Goal: Task Accomplishment & Management: Use online tool/utility

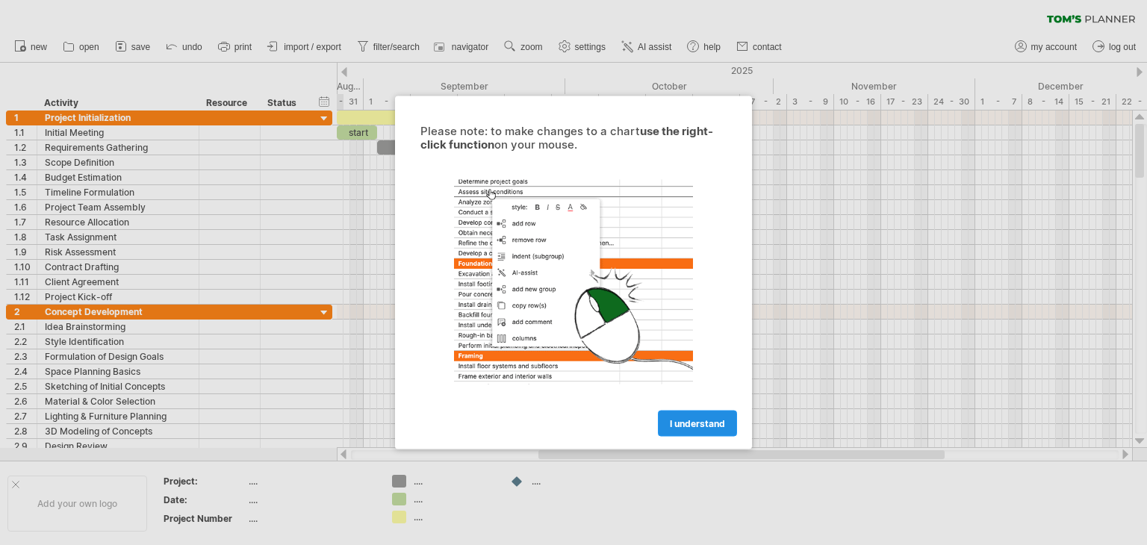
click at [710, 419] on span "I understand" at bounding box center [697, 423] width 55 height 11
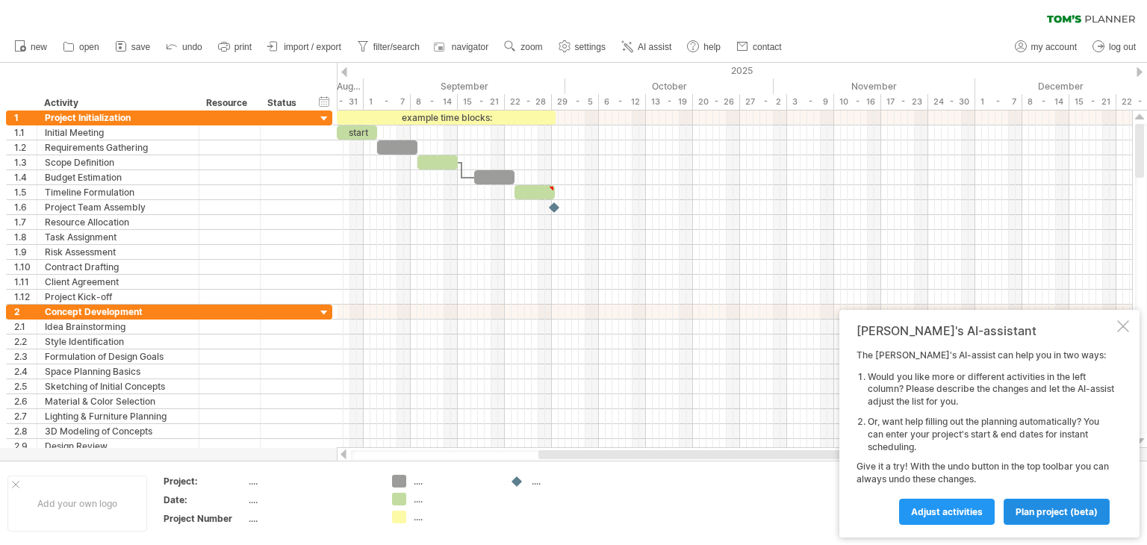
click at [1041, 514] on span "plan project (beta)" at bounding box center [1056, 511] width 82 height 11
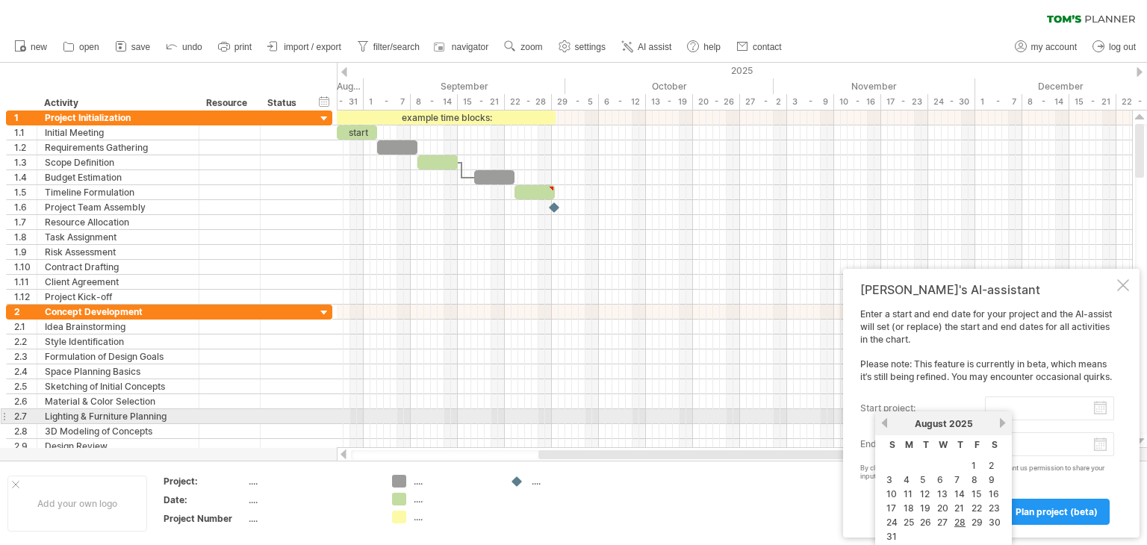
click at [1046, 412] on input "start project:" at bounding box center [1049, 408] width 129 height 24
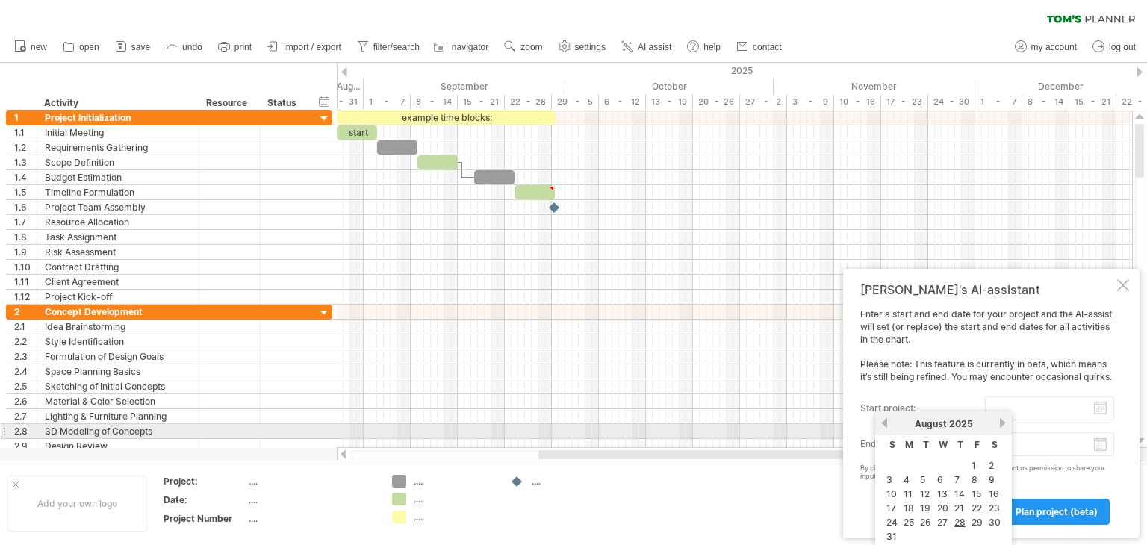
click at [1000, 424] on link "next" at bounding box center [1002, 422] width 11 height 11
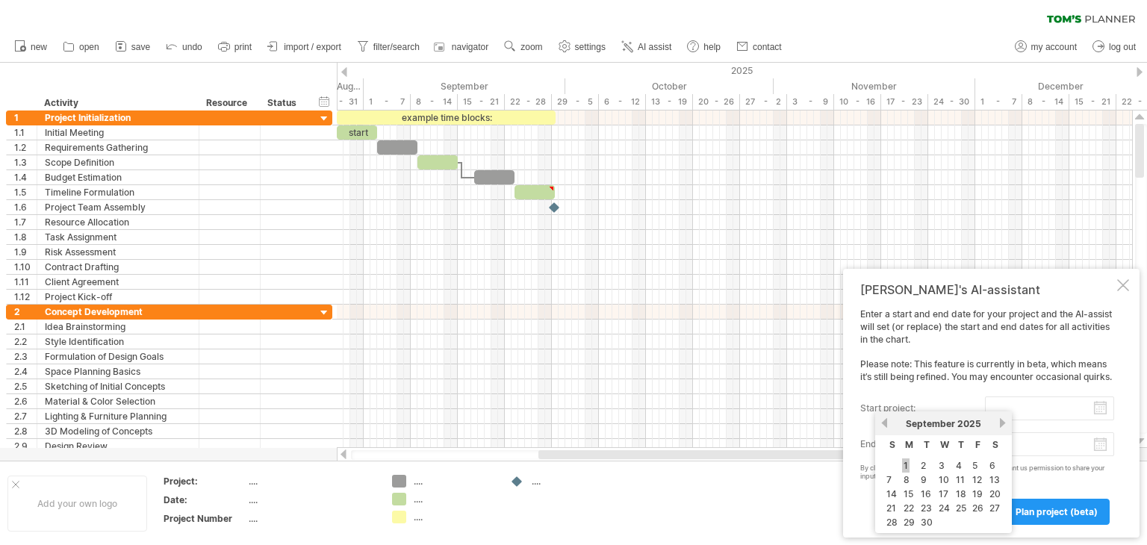
click at [903, 463] on link "1" at bounding box center [905, 465] width 7 height 14
type input "********"
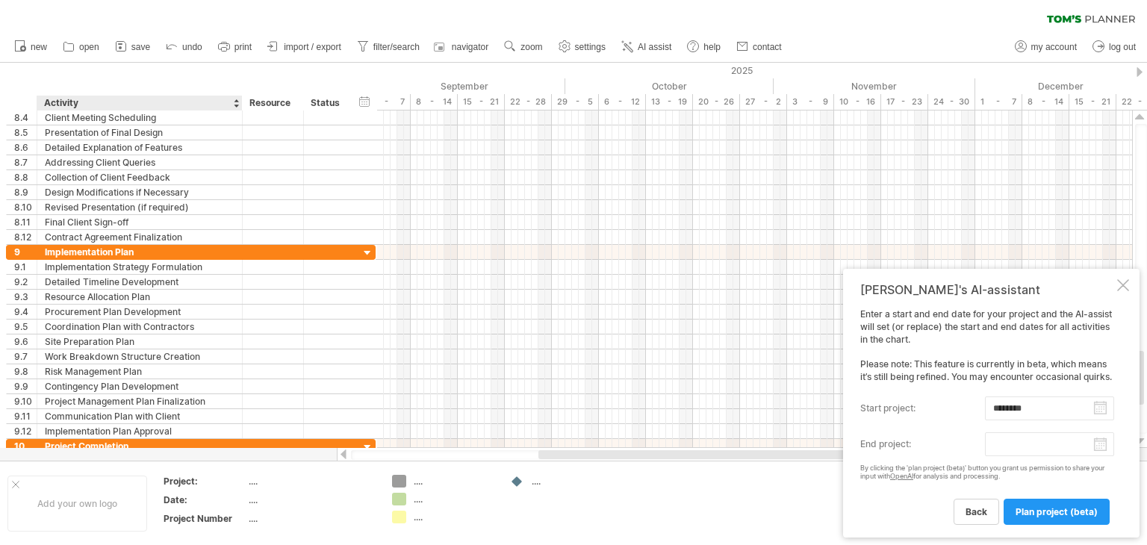
drag, startPoint x: 196, startPoint y: 105, endPoint x: 240, endPoint y: 107, distance: 43.4
click at [240, 107] on div at bounding box center [241, 103] width 5 height 15
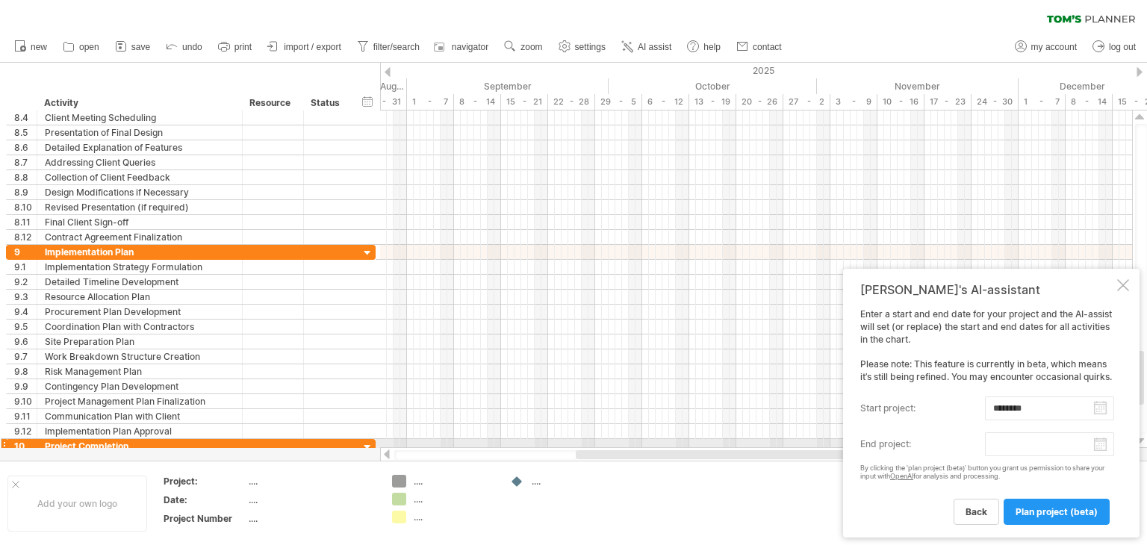
click at [1063, 447] on body "progress(100%) Trying to reach [DOMAIN_NAME] Connected again... 0% clear filter…" at bounding box center [573, 274] width 1147 height 548
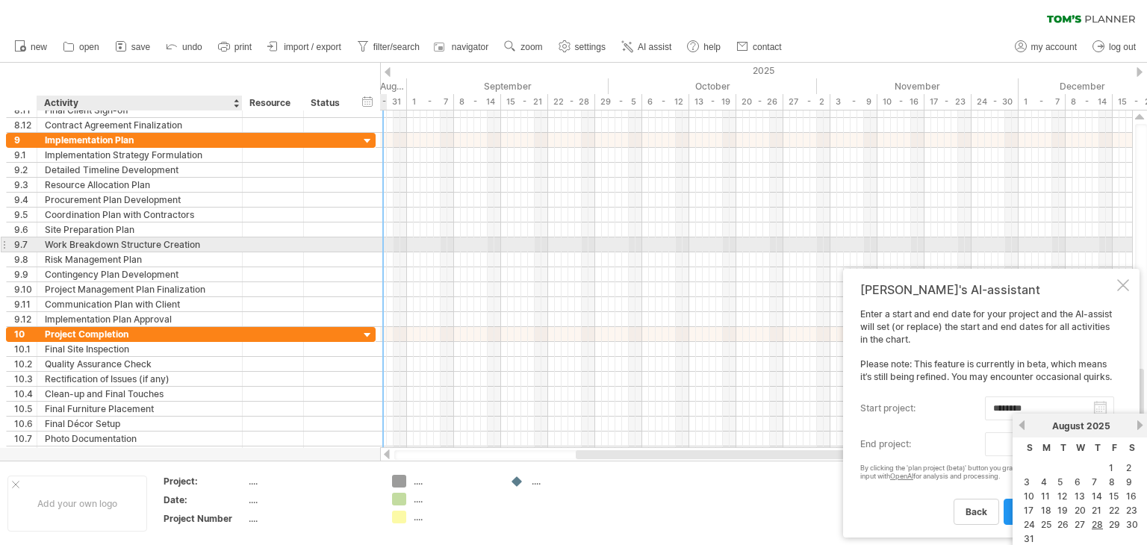
click at [138, 246] on div "Work Breakdown Structure Creation" at bounding box center [140, 244] width 190 height 14
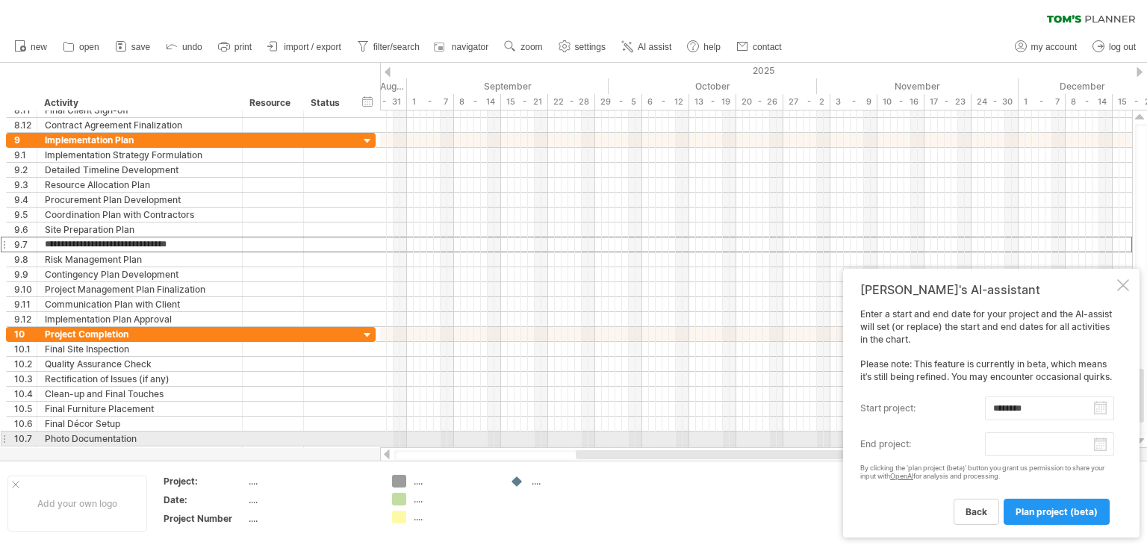
click at [1023, 441] on body "progress(100%) Trying to reach [DOMAIN_NAME] Connected again... 0% clear filter…" at bounding box center [573, 274] width 1147 height 548
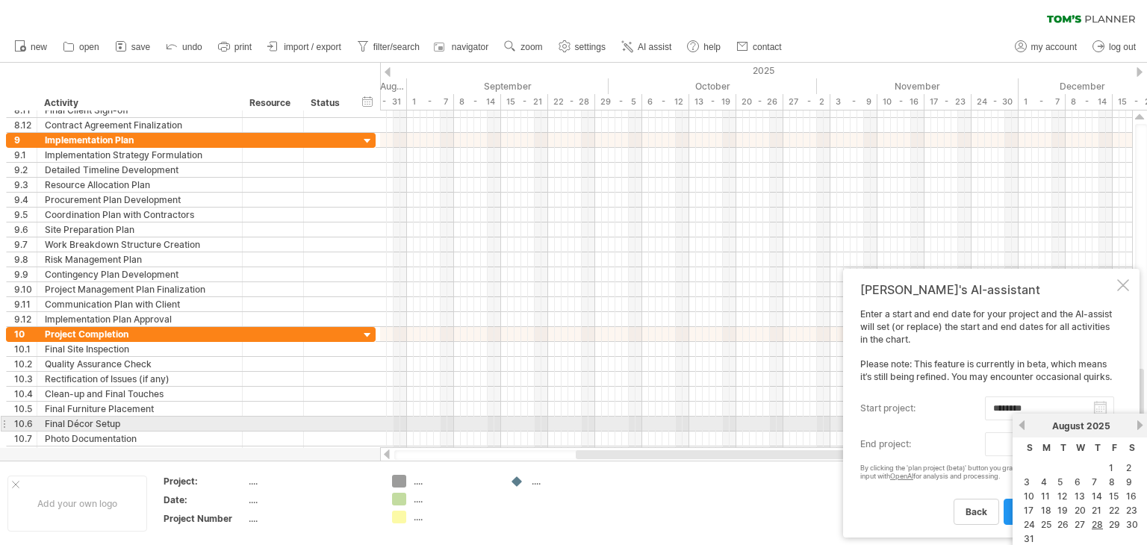
click at [1134, 428] on link "next" at bounding box center [1139, 425] width 11 height 11
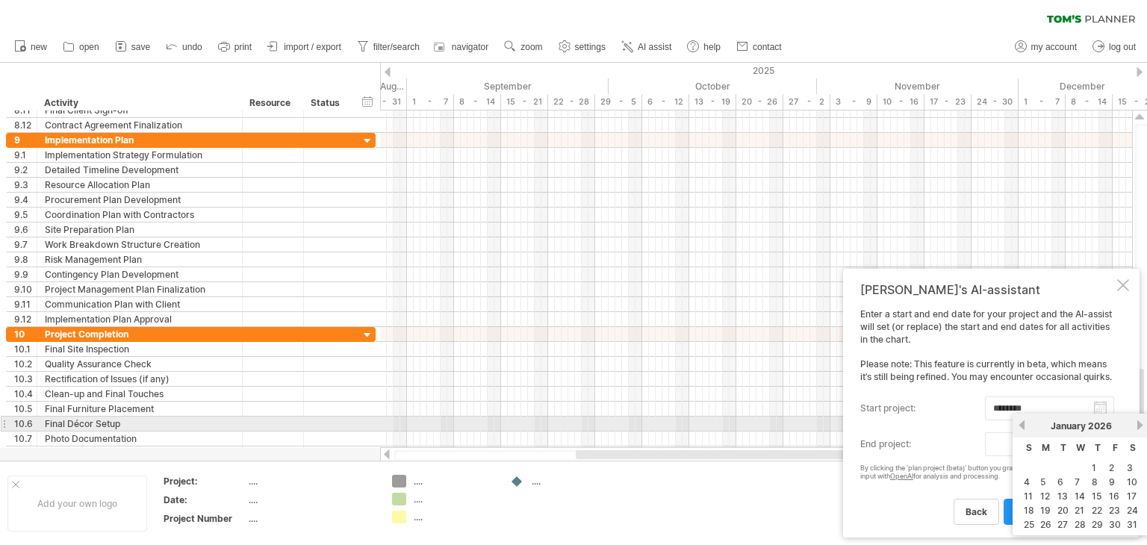
click at [1134, 428] on link "next" at bounding box center [1139, 425] width 11 height 11
click at [1134, 428] on link "next" at bounding box center [1137, 425] width 11 height 11
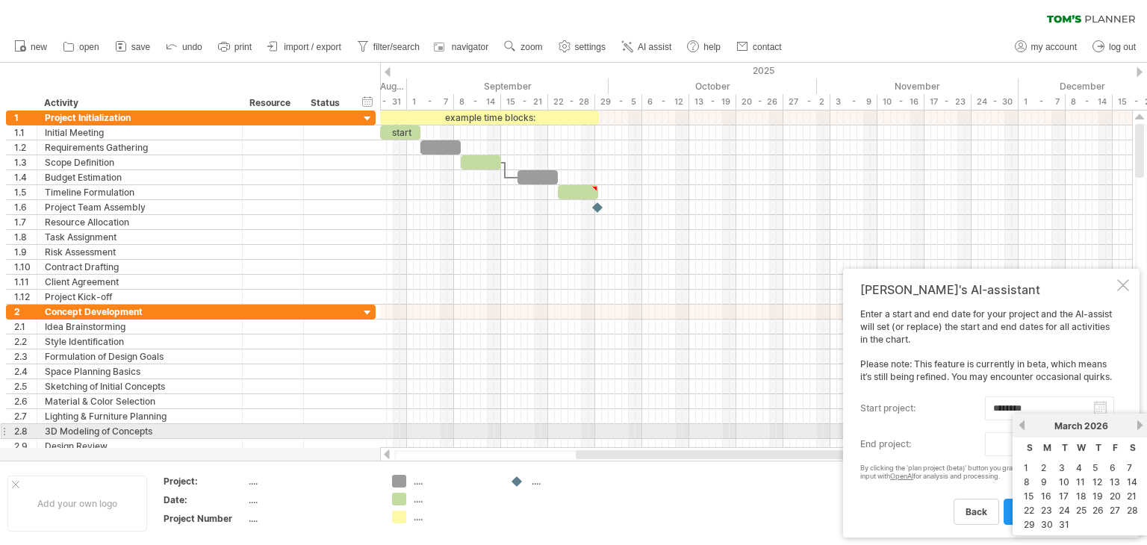
click at [1135, 427] on link "next" at bounding box center [1139, 425] width 11 height 11
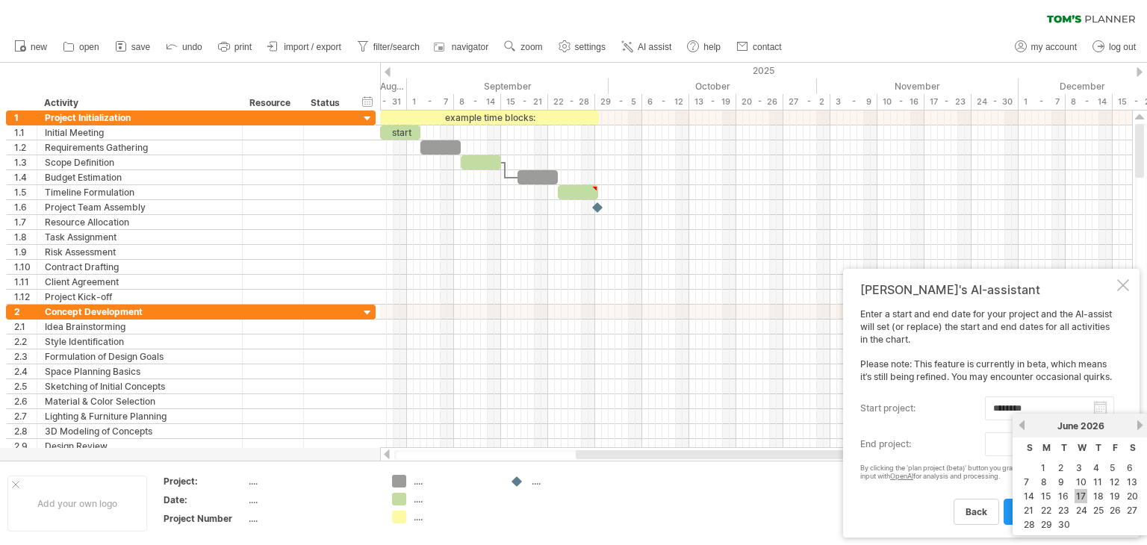
click at [1082, 496] on link "17" at bounding box center [1080, 496] width 13 height 14
type input "********"
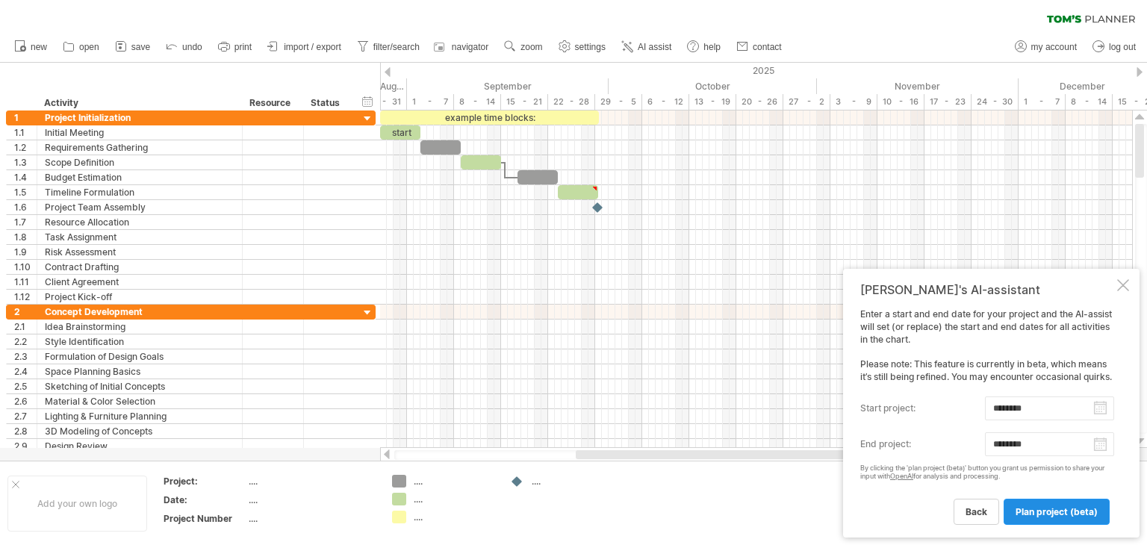
click at [1035, 517] on link "plan project (beta)" at bounding box center [1056, 512] width 106 height 26
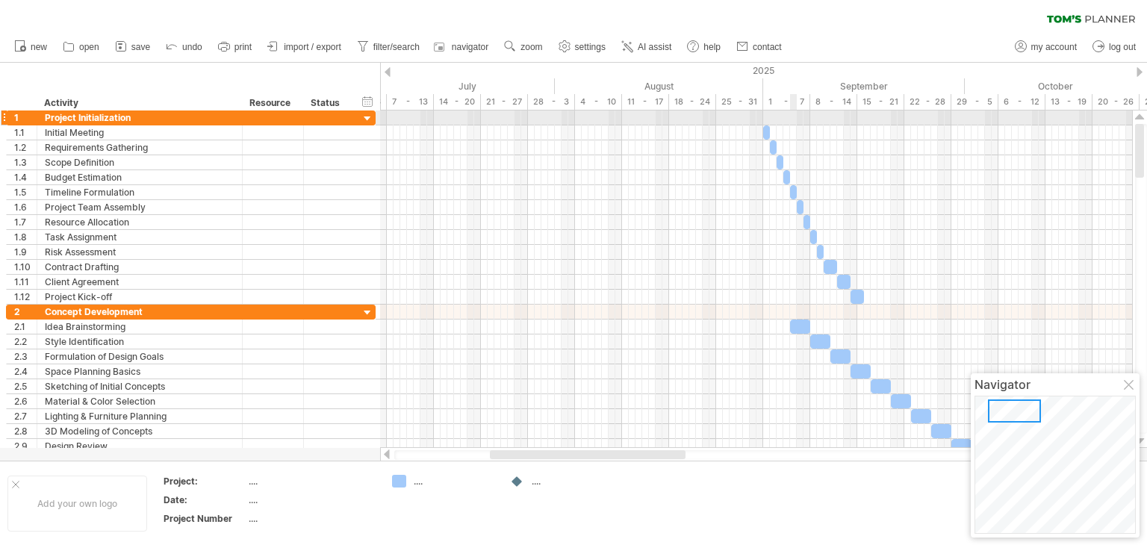
click at [791, 120] on div at bounding box center [756, 117] width 752 height 15
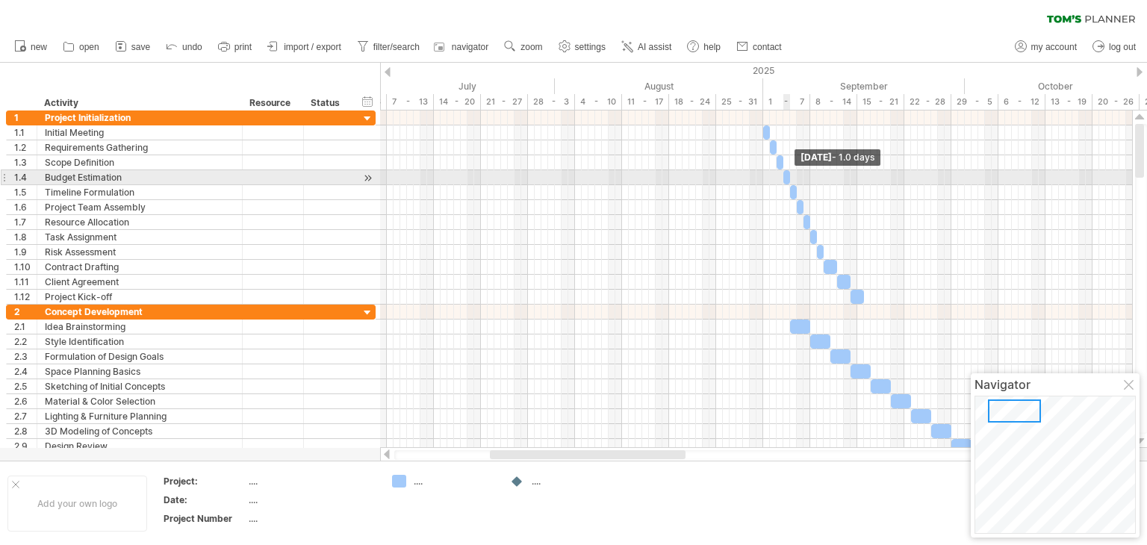
click at [787, 178] on span at bounding box center [790, 177] width 6 height 14
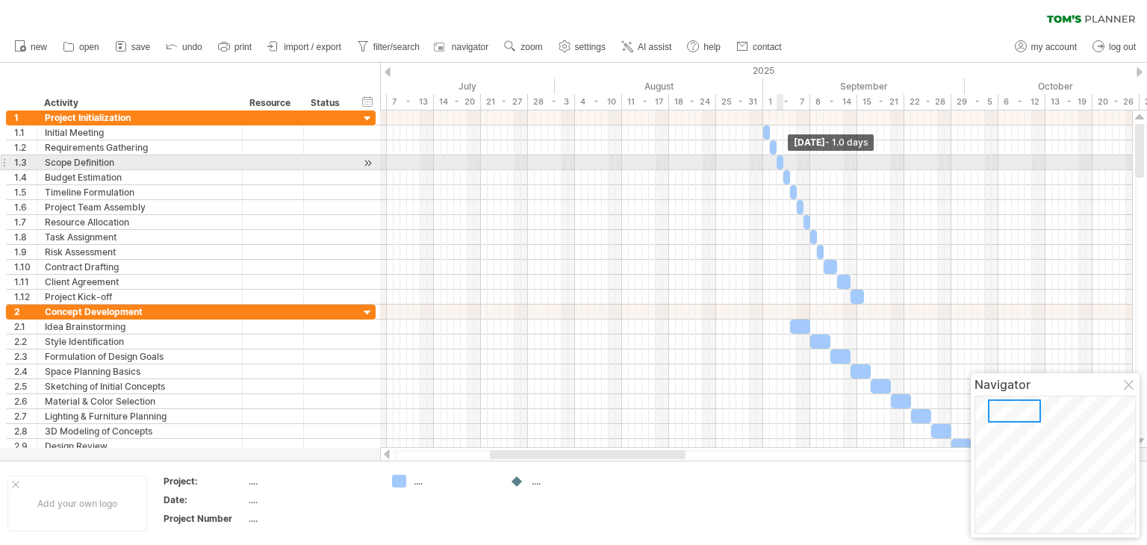
click at [782, 164] on span at bounding box center [783, 162] width 6 height 14
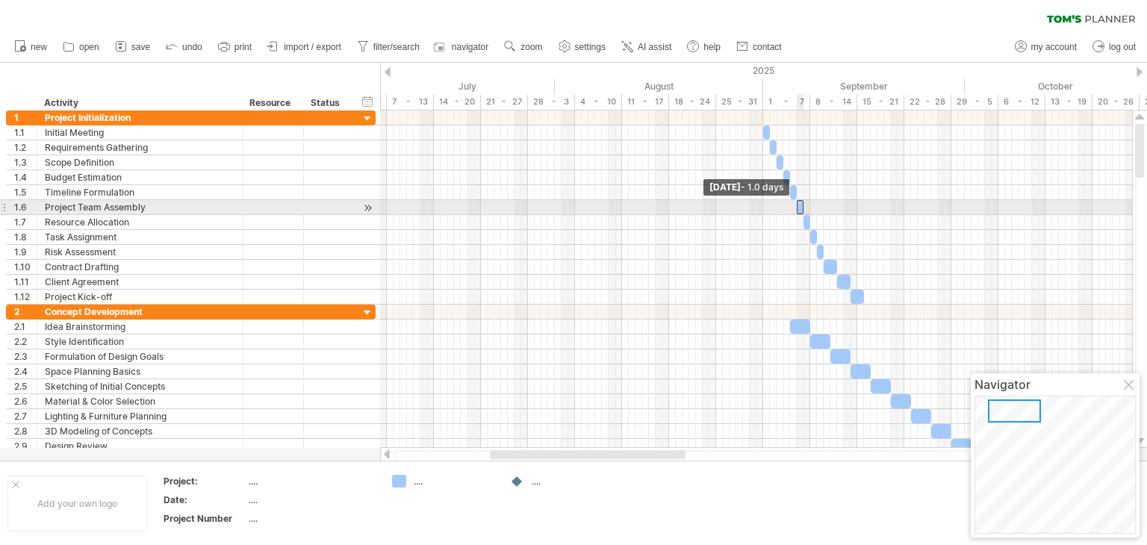
click at [799, 205] on div at bounding box center [800, 207] width 7 height 14
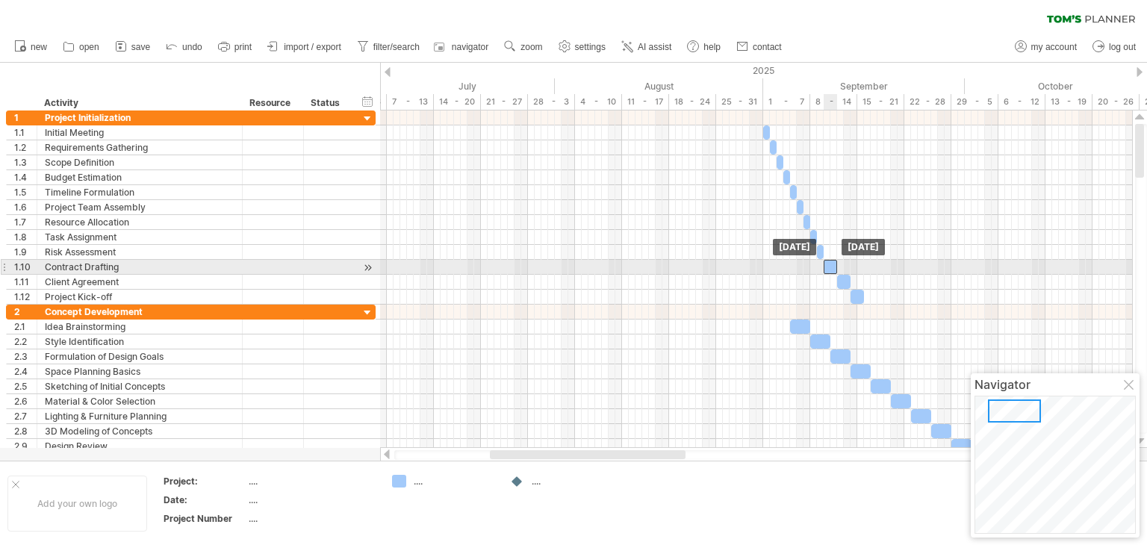
click at [828, 264] on div at bounding box center [829, 267] width 13 height 14
drag, startPoint x: 835, startPoint y: 263, endPoint x: 844, endPoint y: 263, distance: 8.2
click at [844, 263] on span at bounding box center [844, 267] width 6 height 14
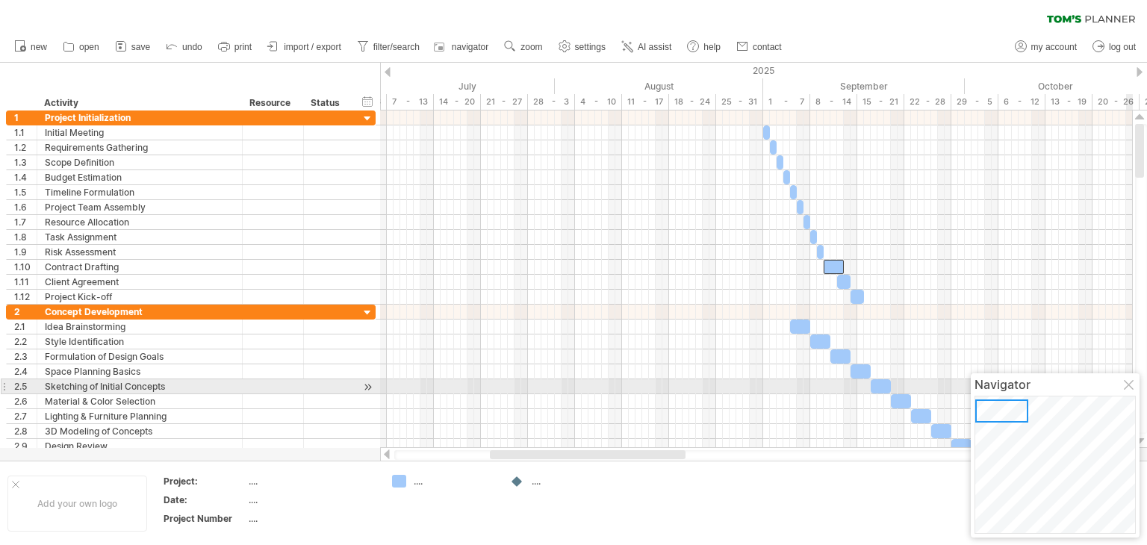
click at [1128, 386] on div at bounding box center [1129, 386] width 12 height 12
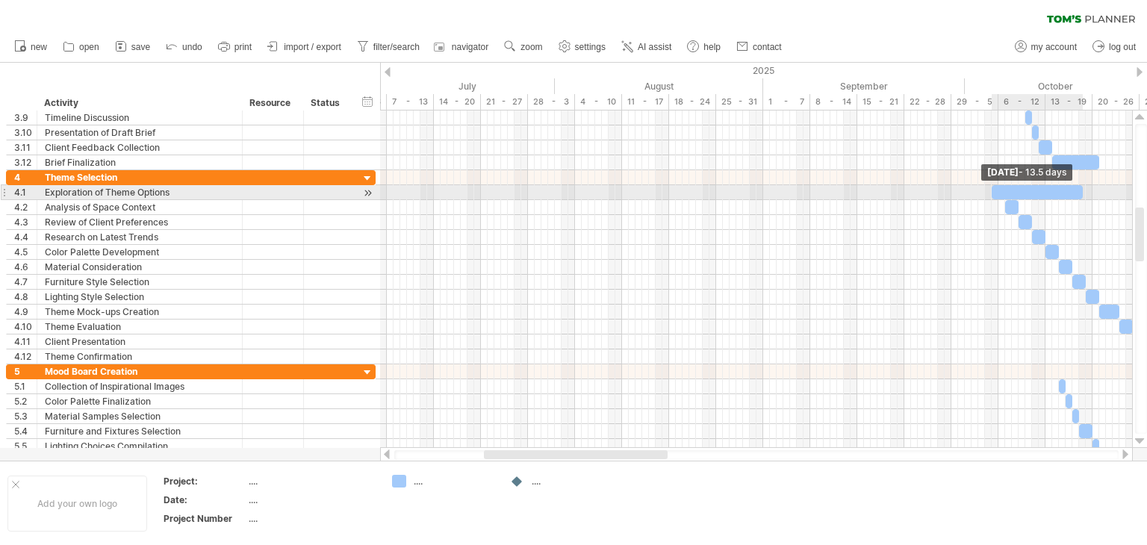
drag, startPoint x: 1035, startPoint y: 193, endPoint x: 1081, endPoint y: 195, distance: 46.3
click at [1081, 195] on span at bounding box center [1082, 192] width 6 height 14
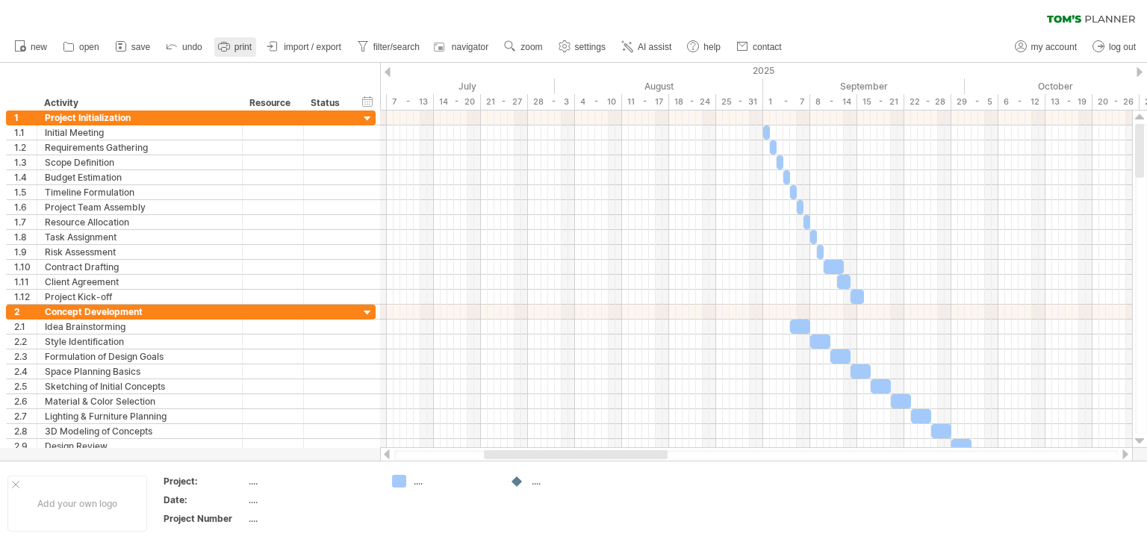
click at [236, 43] on span "print" at bounding box center [242, 47] width 17 height 10
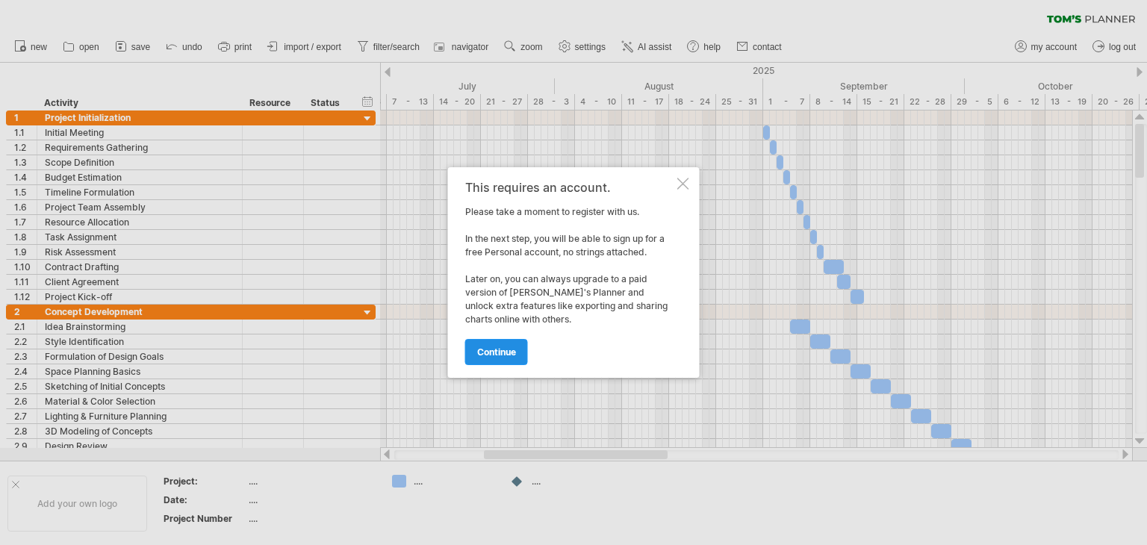
click at [496, 350] on span "continue" at bounding box center [496, 351] width 39 height 11
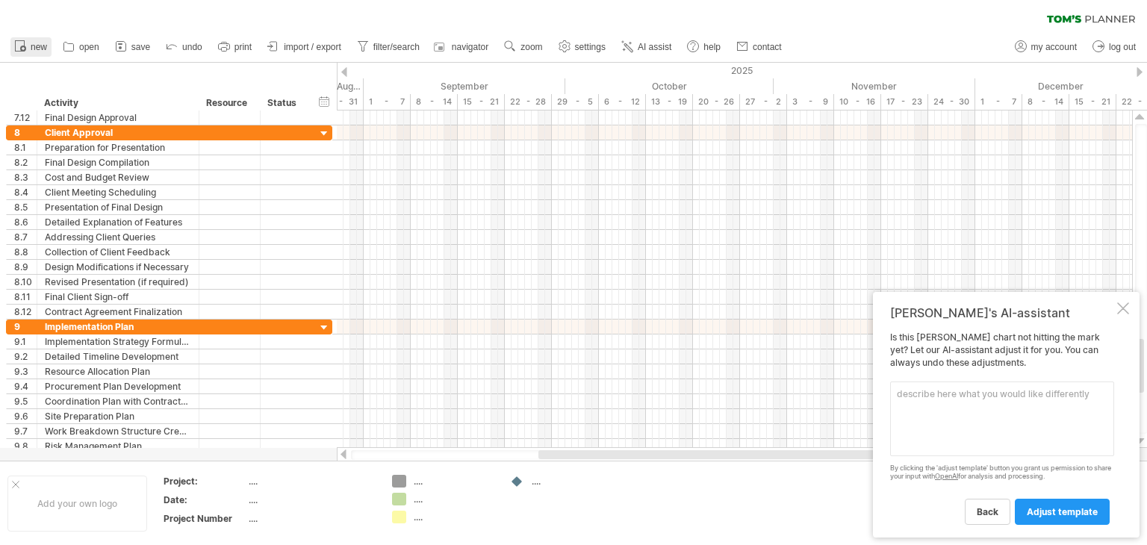
click at [43, 42] on span "new" at bounding box center [39, 47] width 16 height 10
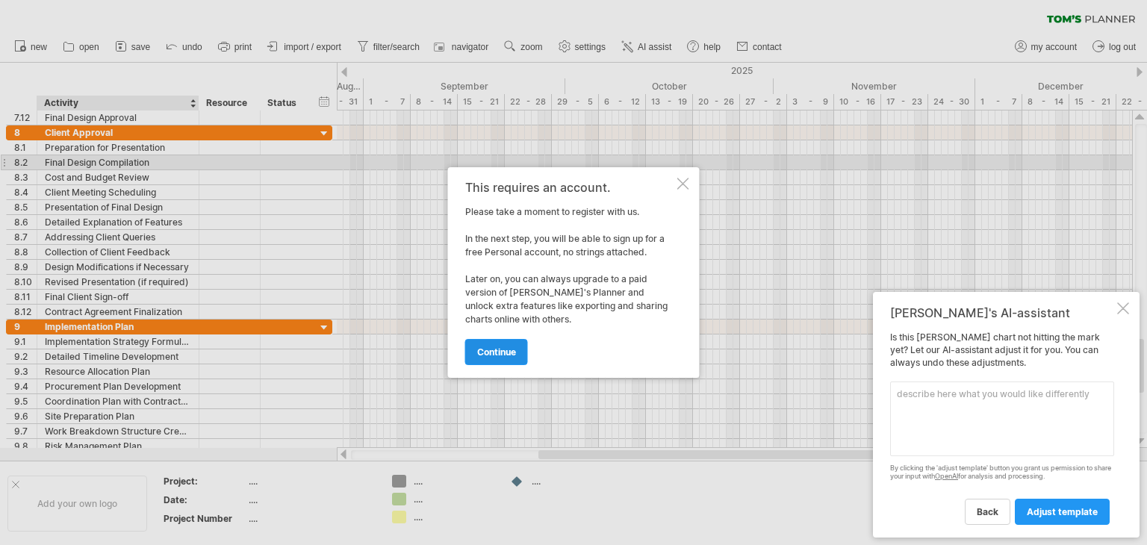
click at [493, 352] on span "continue" at bounding box center [496, 351] width 39 height 11
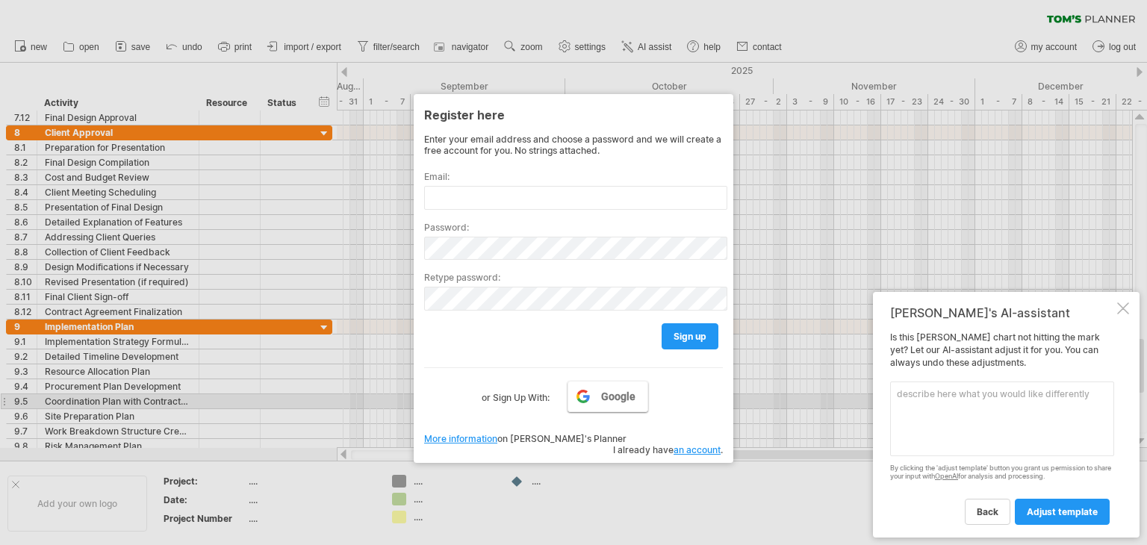
click at [608, 396] on span "Google" at bounding box center [618, 396] width 34 height 12
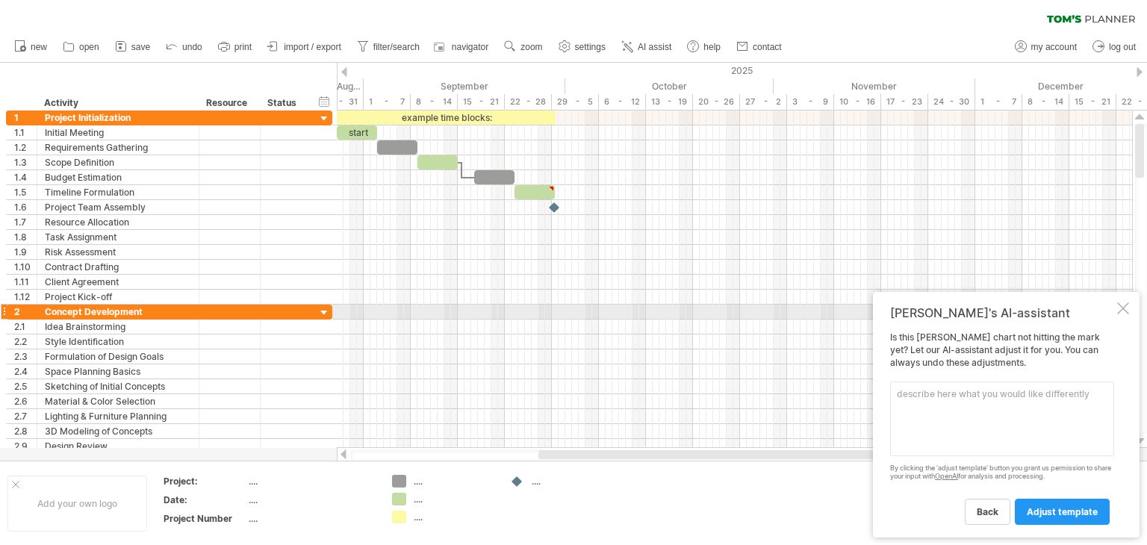
click at [1123, 309] on div at bounding box center [1123, 308] width 12 height 12
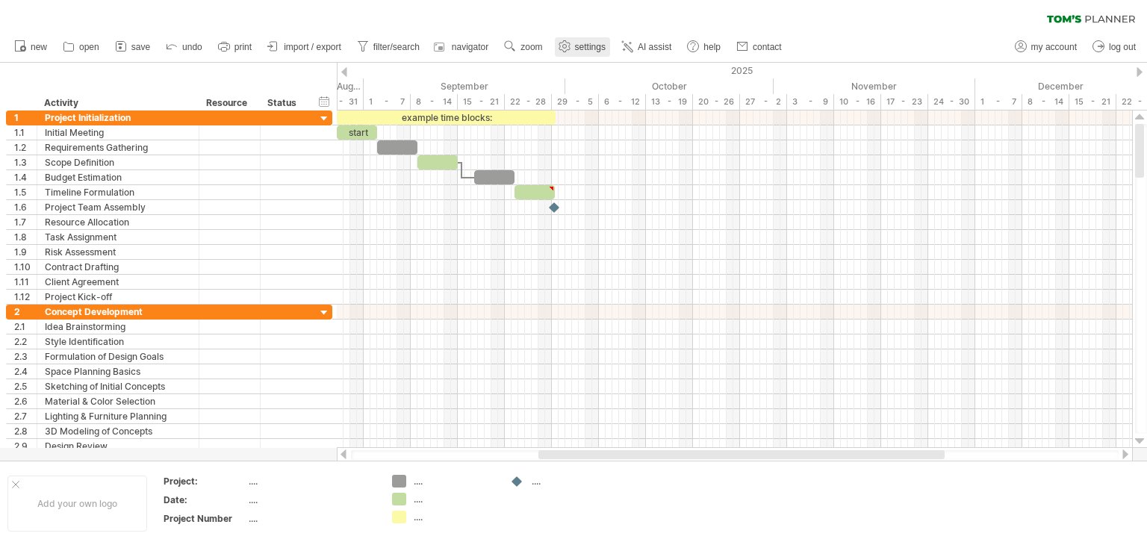
click at [582, 52] on link "settings" at bounding box center [582, 46] width 55 height 19
select select "*"
select select "**"
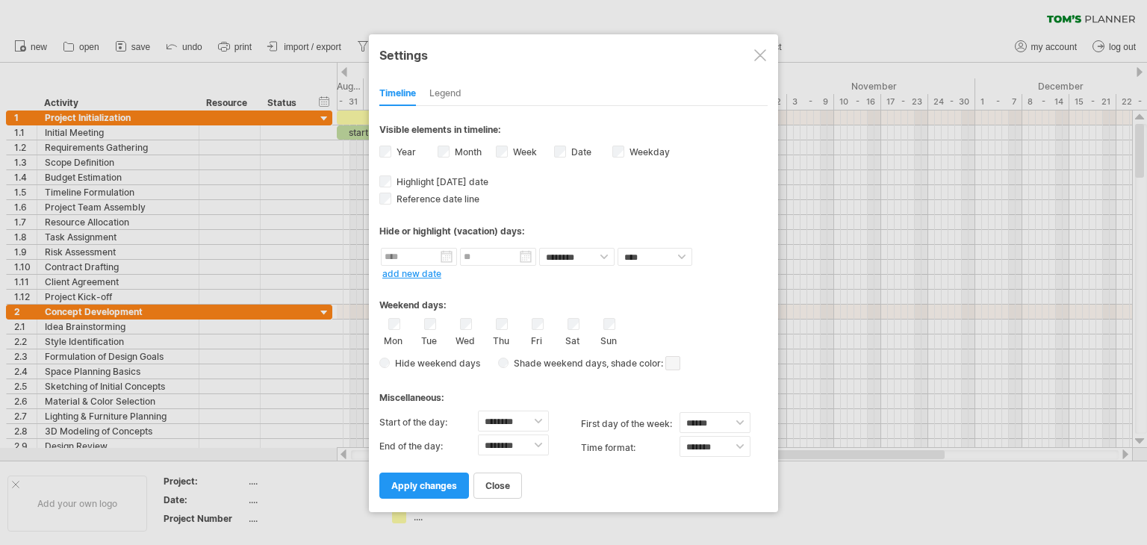
click at [448, 98] on div "Legend" at bounding box center [445, 94] width 32 height 24
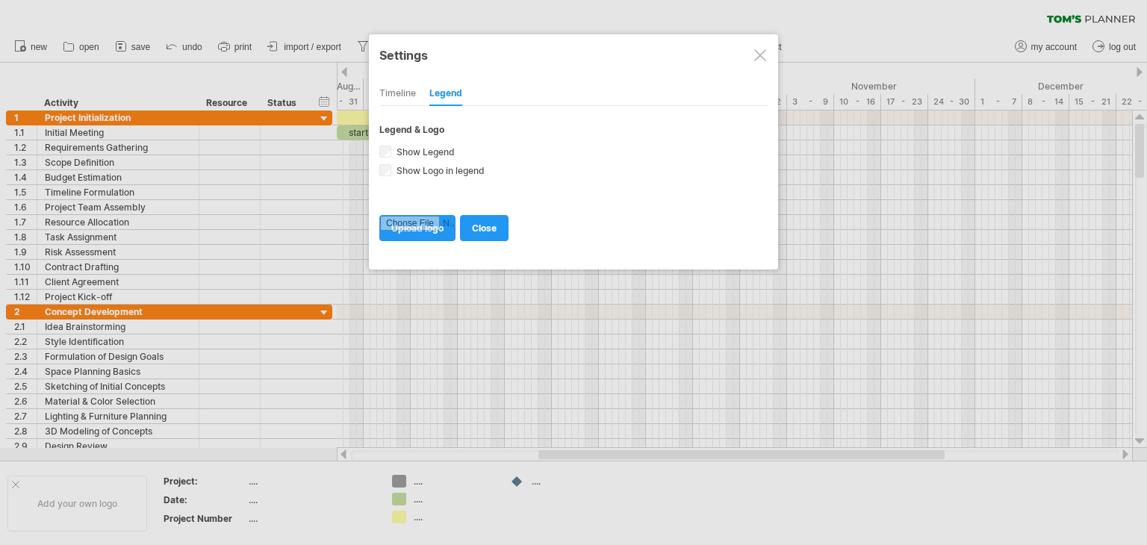
click at [485, 225] on span "close" at bounding box center [484, 227] width 25 height 11
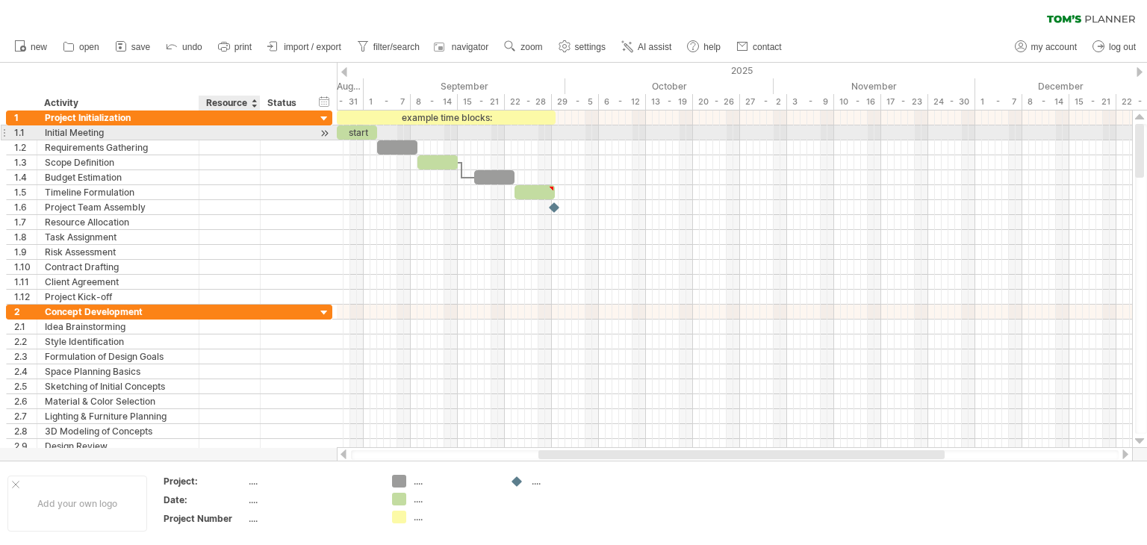
click at [232, 139] on div "**********" at bounding box center [169, 132] width 326 height 15
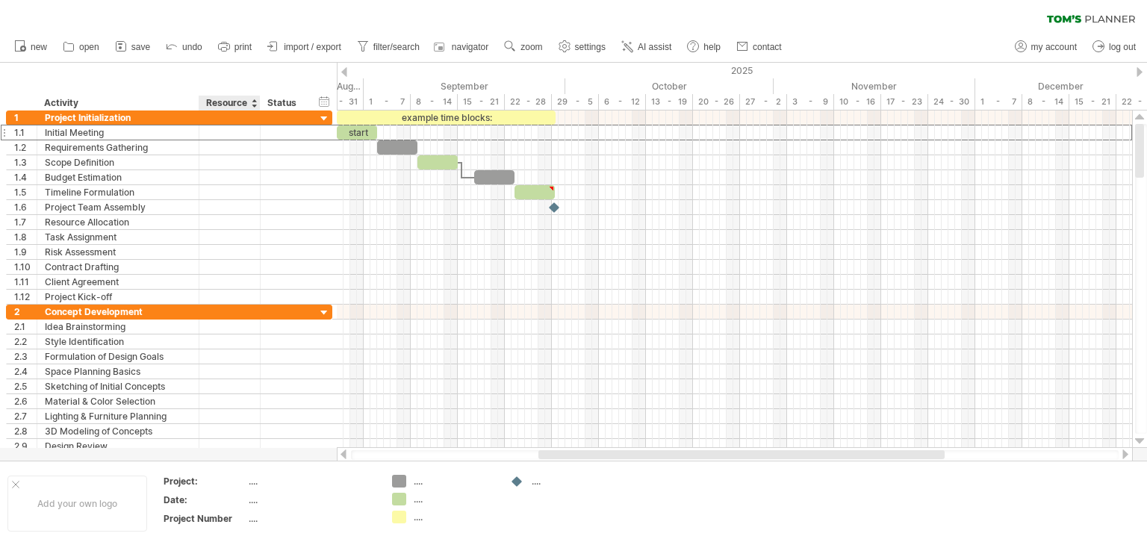
click at [233, 108] on div "Resource" at bounding box center [229, 103] width 46 height 15
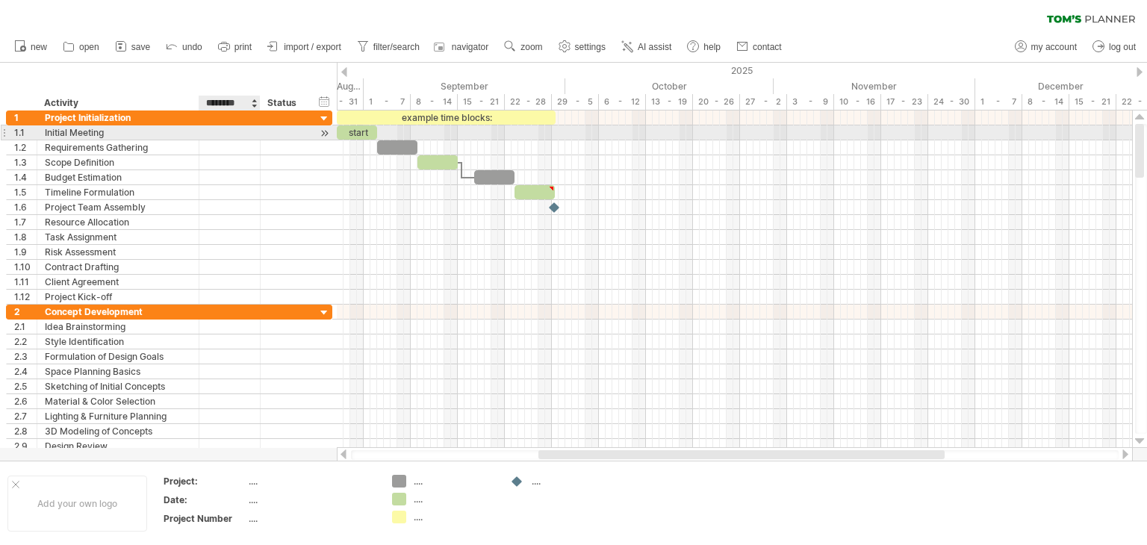
click at [230, 131] on div at bounding box center [230, 132] width 46 height 14
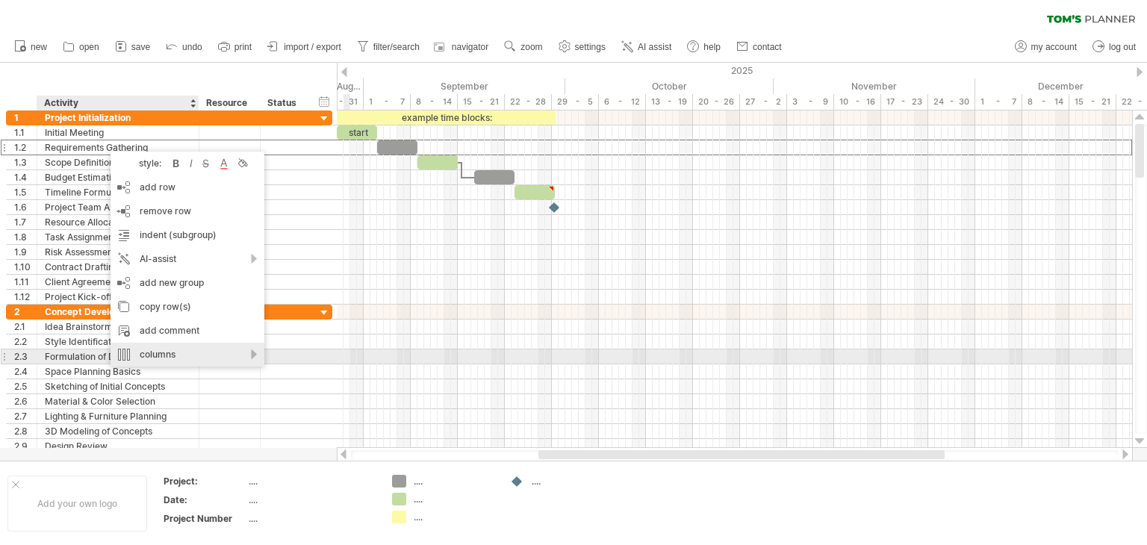
click at [251, 361] on div "columns" at bounding box center [187, 355] width 154 height 24
click at [243, 357] on div "columns" at bounding box center [187, 355] width 154 height 24
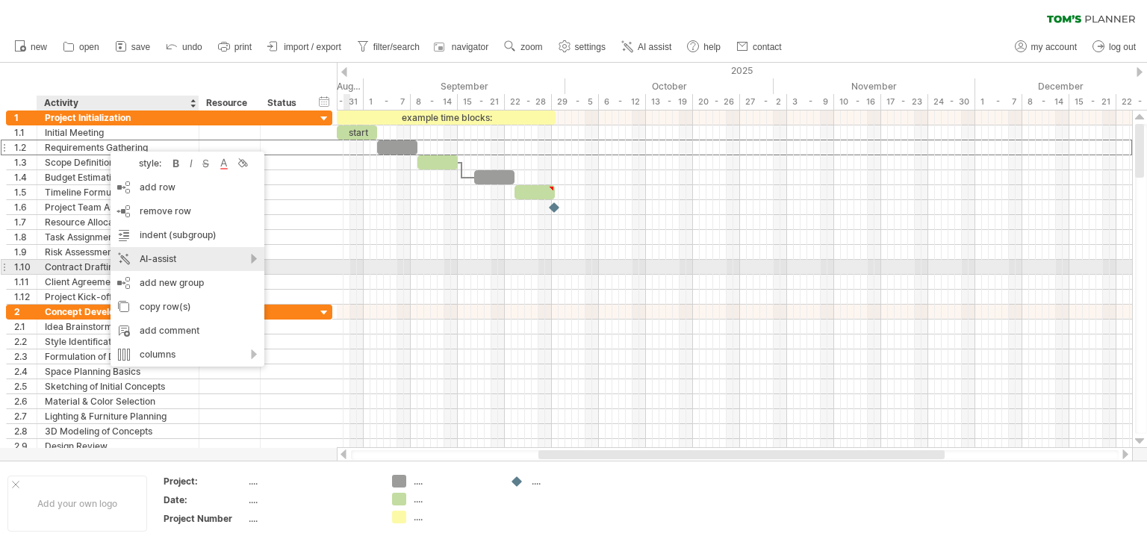
click at [251, 260] on div "AI-assist" at bounding box center [187, 259] width 154 height 24
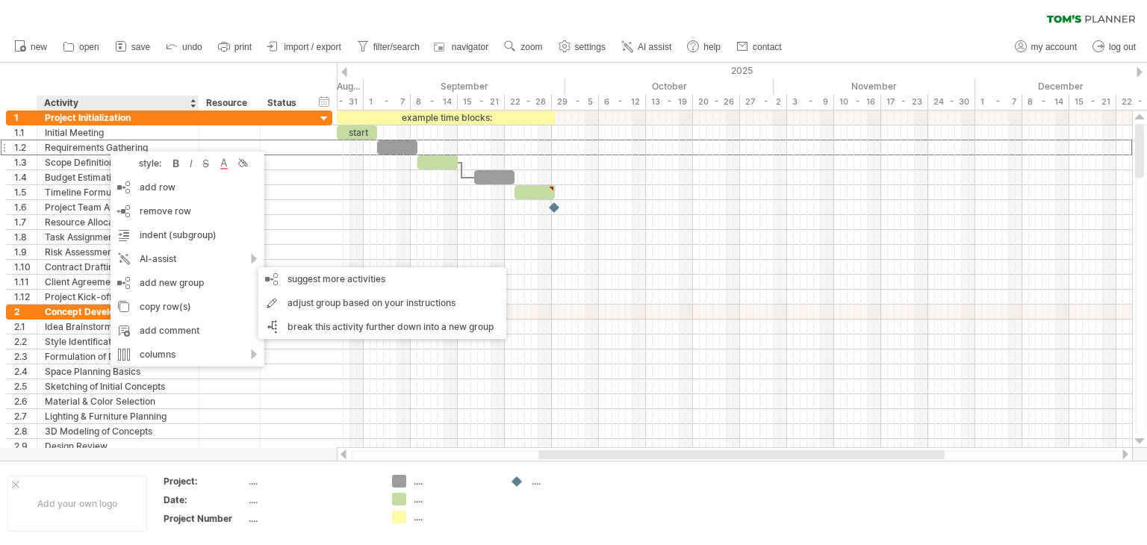
click at [382, 9] on div "clear filter reapply filter" at bounding box center [573, 15] width 1147 height 31
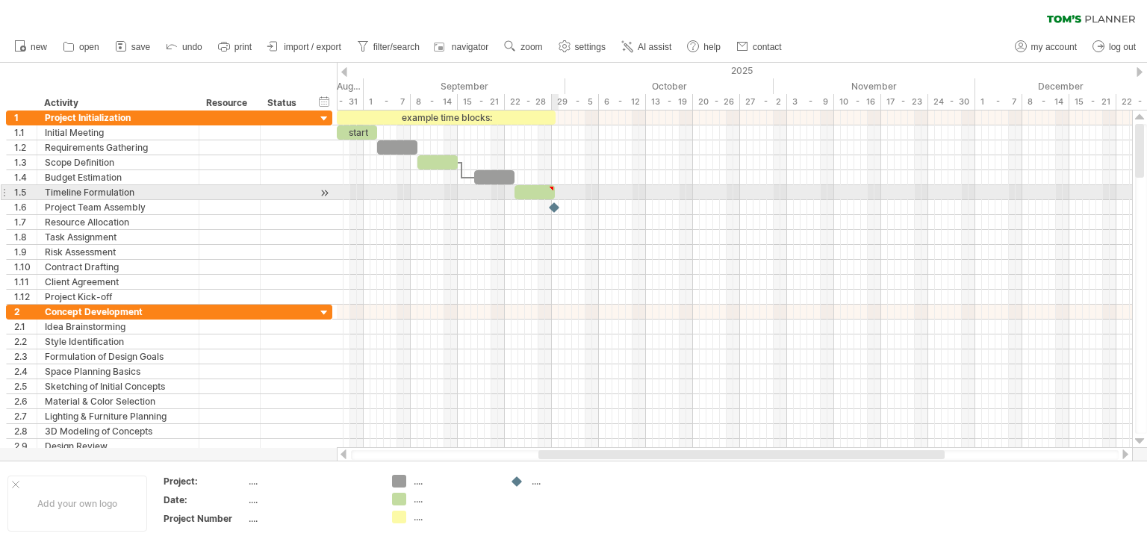
click at [552, 190] on div at bounding box center [551, 188] width 7 height 7
type textarea "**********"
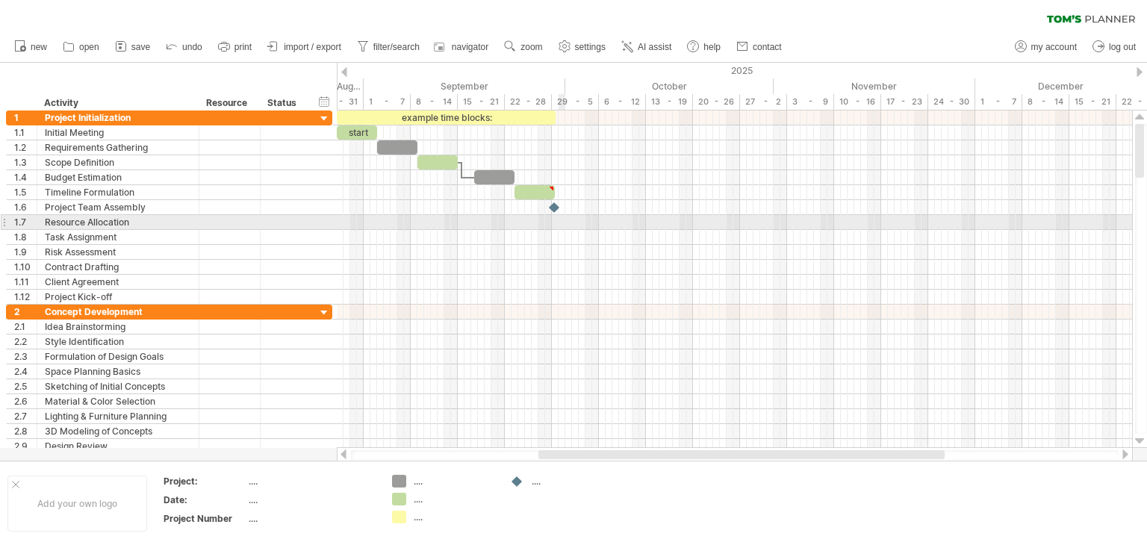
click at [564, 225] on div at bounding box center [734, 222] width 795 height 15
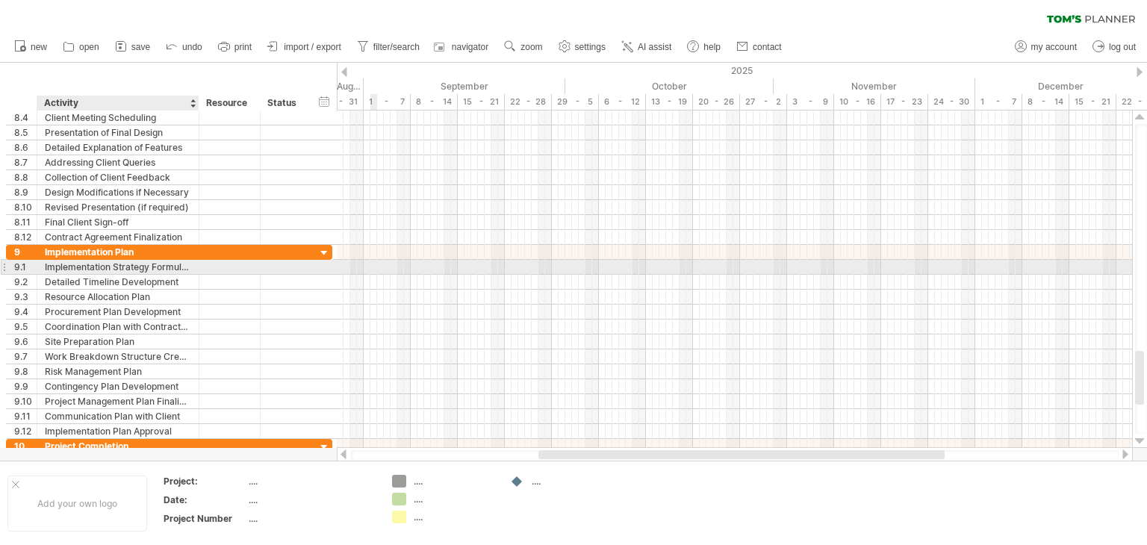
click at [117, 269] on div "Implementation Strategy Formulation" at bounding box center [118, 267] width 146 height 14
